Goal: Check status: Check status

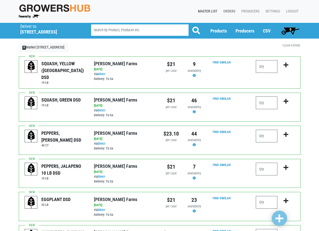
click at [225, 9] on link "Orders" at bounding box center [228, 12] width 18 height 10
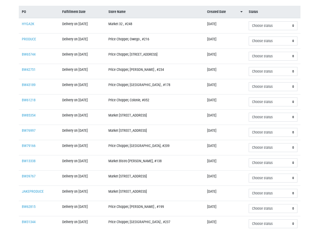
scroll to position [76, 0]
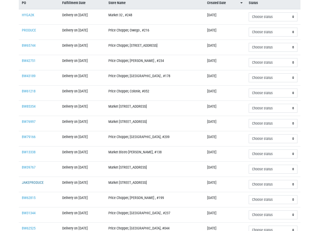
click at [34, 181] on link "JAKEPRODUCE" at bounding box center [33, 182] width 22 height 4
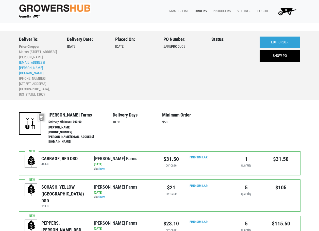
click at [197, 9] on link "Orders" at bounding box center [199, 11] width 18 height 10
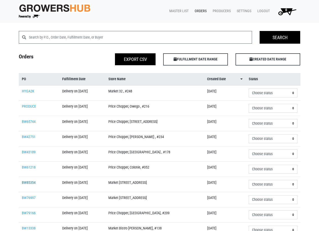
click at [32, 182] on link "BW85354" at bounding box center [29, 182] width 14 height 4
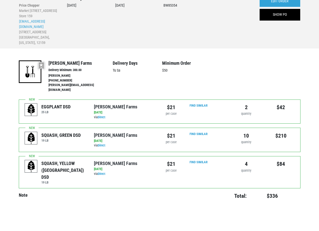
scroll to position [50, 0]
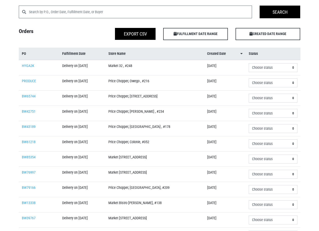
scroll to position [51, 0]
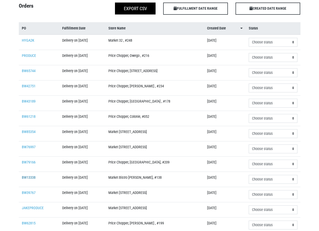
click at [23, 176] on link "BW13338" at bounding box center [29, 177] width 14 height 4
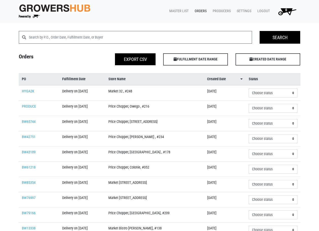
scroll to position [51, 0]
